Goal: Transaction & Acquisition: Purchase product/service

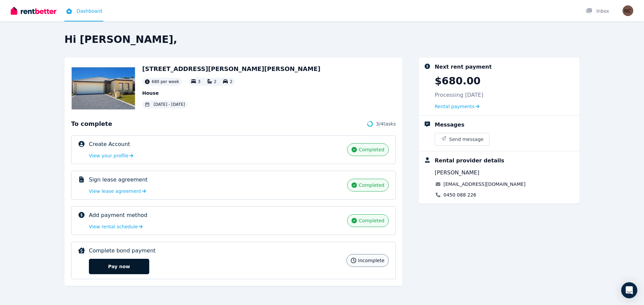
click at [120, 265] on button "Pay now" at bounding box center [119, 266] width 60 height 15
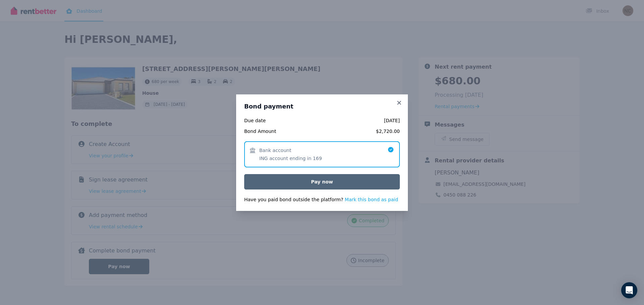
click at [319, 181] on button "Pay now" at bounding box center [322, 181] width 156 height 15
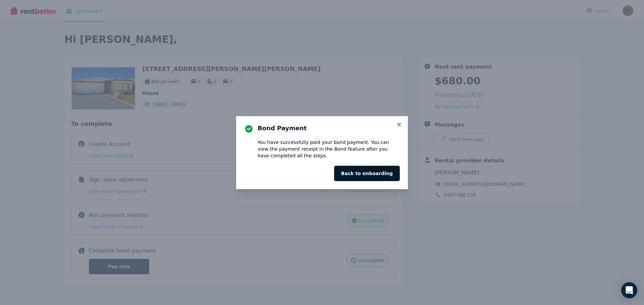
click at [361, 172] on button "Back to onboarding" at bounding box center [367, 173] width 66 height 15
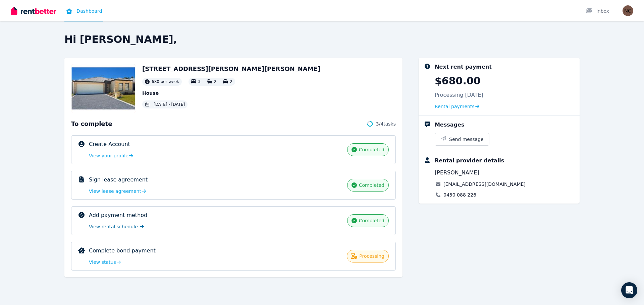
click at [120, 227] on span "View rental schedule" at bounding box center [113, 227] width 49 height 7
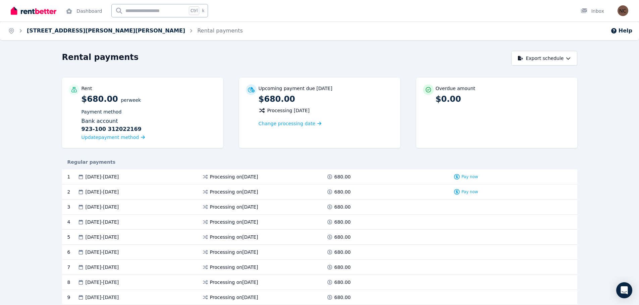
click at [78, 31] on link "[STREET_ADDRESS][PERSON_NAME][PERSON_NAME]" at bounding box center [106, 30] width 158 height 6
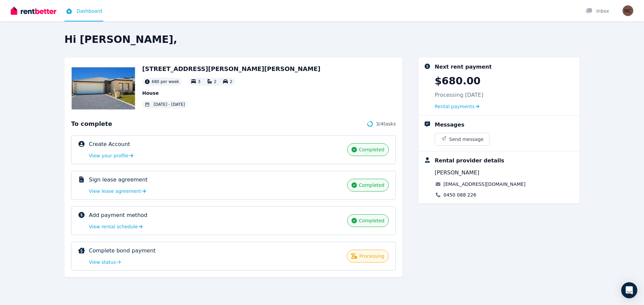
click at [102, 90] on img at bounding box center [103, 88] width 64 height 48
